Goal: Task Accomplishment & Management: Manage account settings

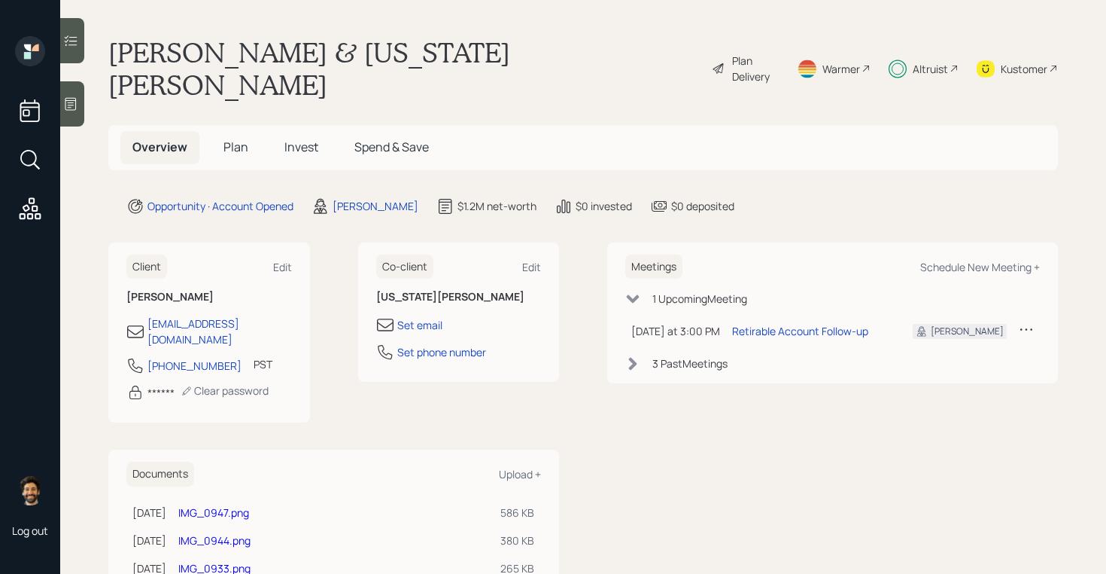
click at [224, 138] on span "Plan" at bounding box center [236, 146] width 25 height 17
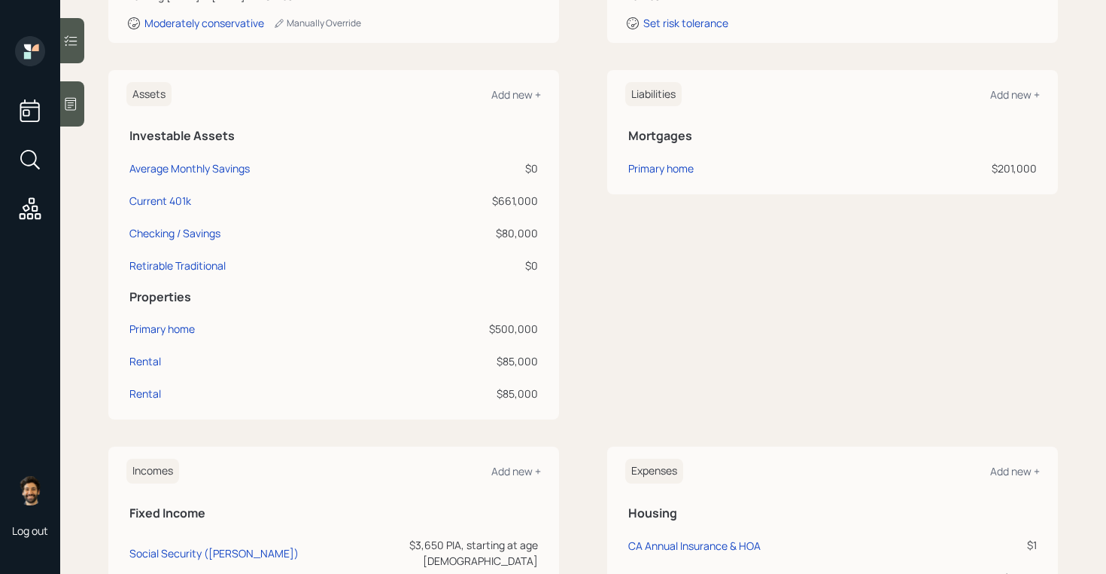
scroll to position [433, 0]
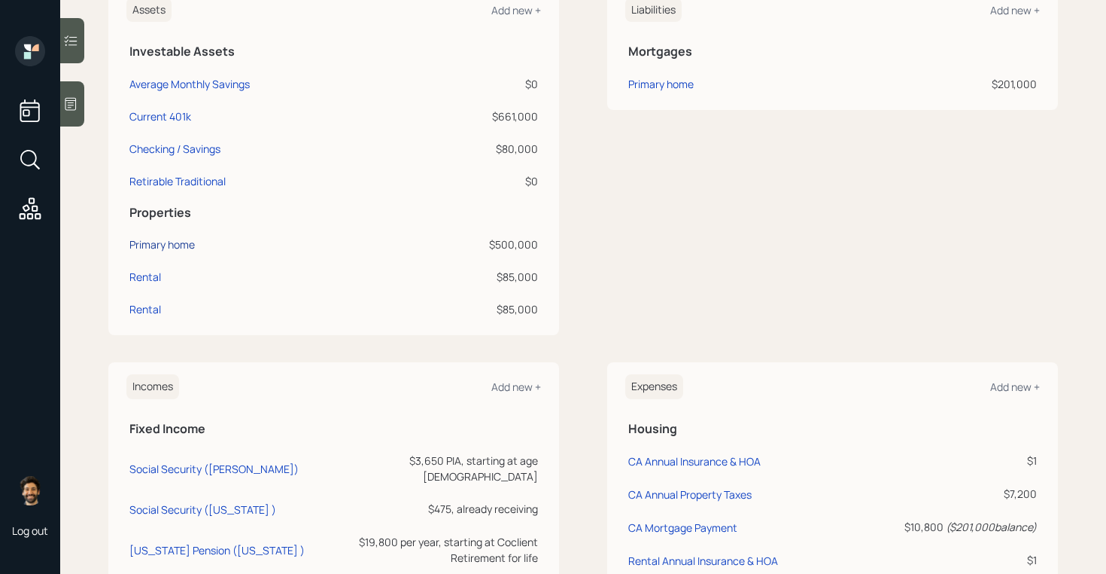
click at [149, 236] on div "Primary home" at bounding box center [161, 244] width 65 height 16
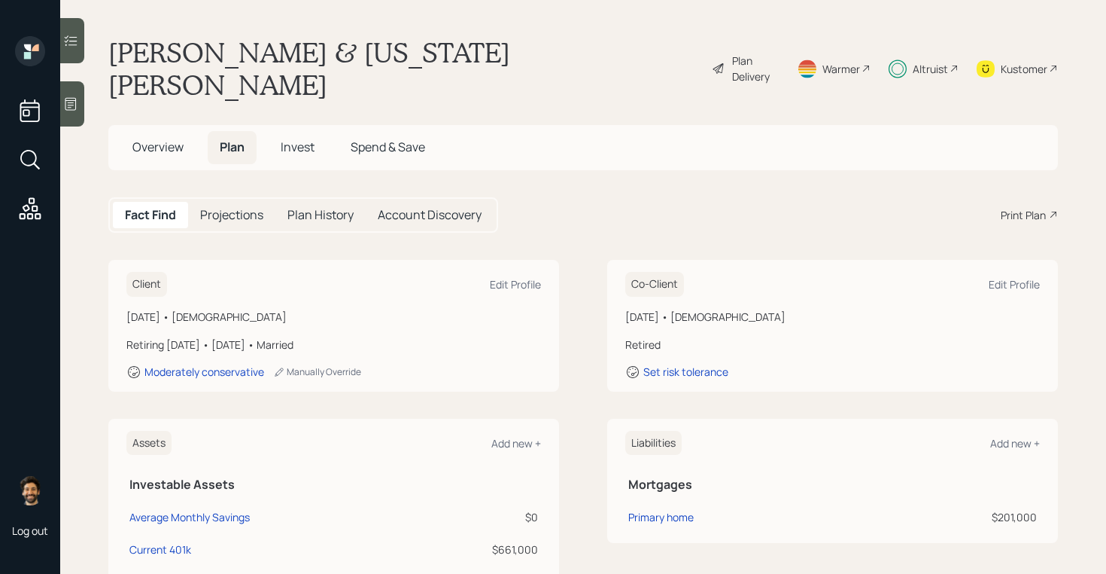
click at [173, 138] on span "Overview" at bounding box center [157, 146] width 51 height 17
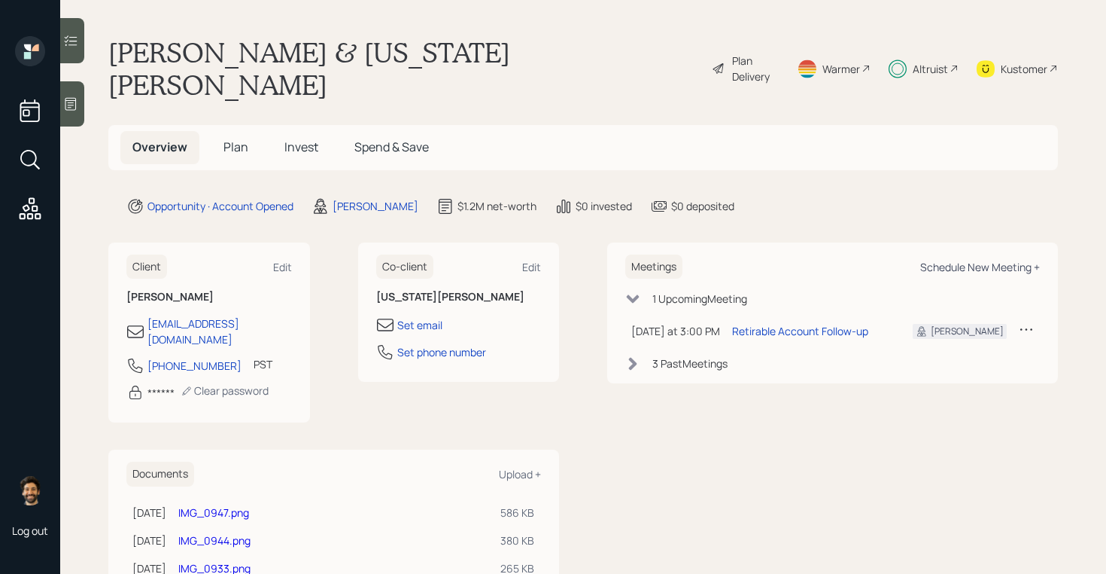
click at [992, 260] on div "Schedule New Meeting +" at bounding box center [981, 267] width 120 height 14
select select "f14b762f-c7c2-4b89-9227-8fa891345eea"
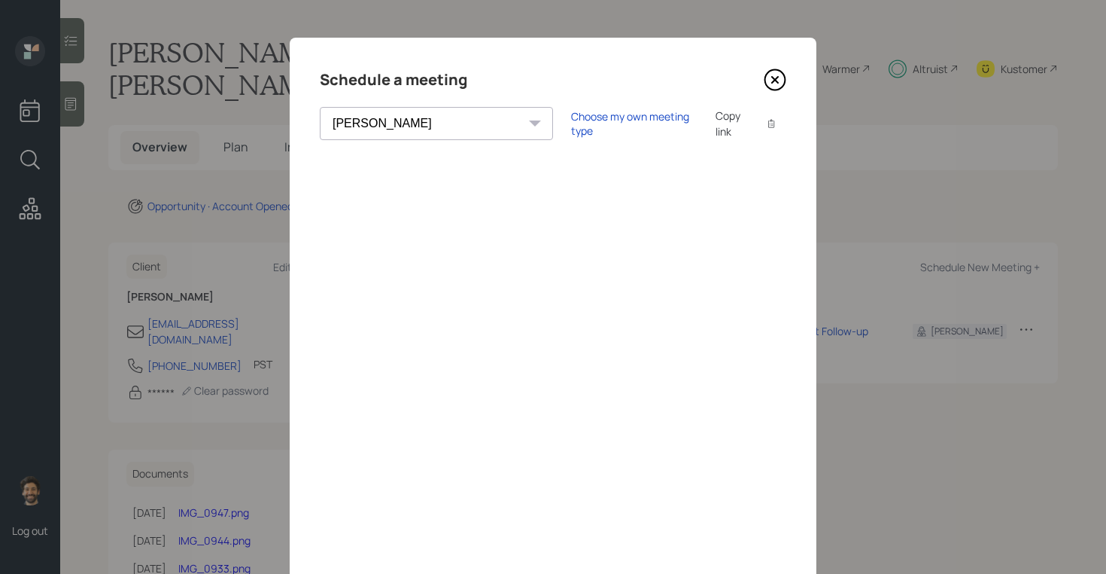
click at [770, 77] on icon at bounding box center [775, 79] width 23 height 23
